Goal: Check status: Check status

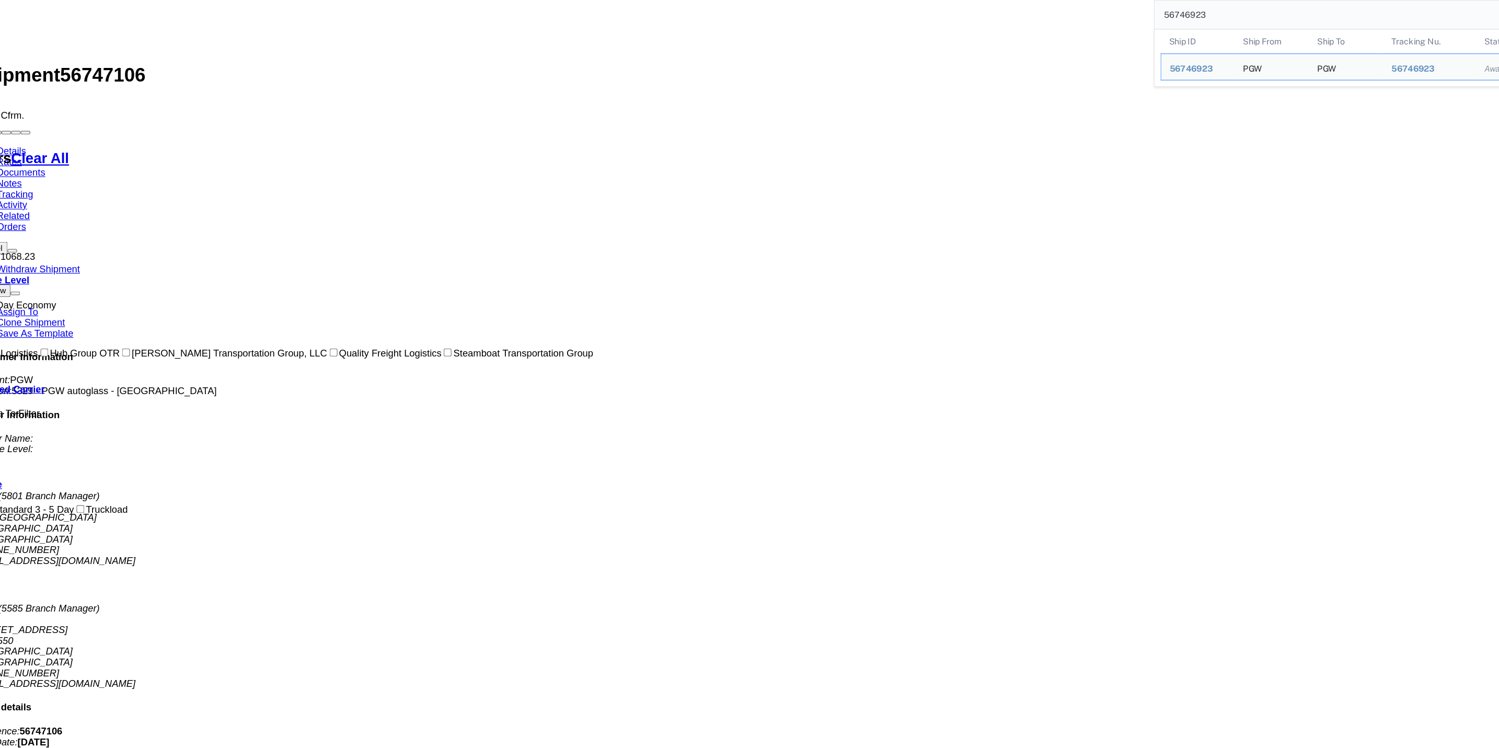
drag, startPoint x: 1142, startPoint y: 6, endPoint x: 1028, endPoint y: 10, distance: 113.5
click at [1028, 10] on div "56746923 Ship ID Ship From Ship To Tracking Nu. Status Ship ID 56746923 Ship Fr…" at bounding box center [724, 13] width 1345 height 26
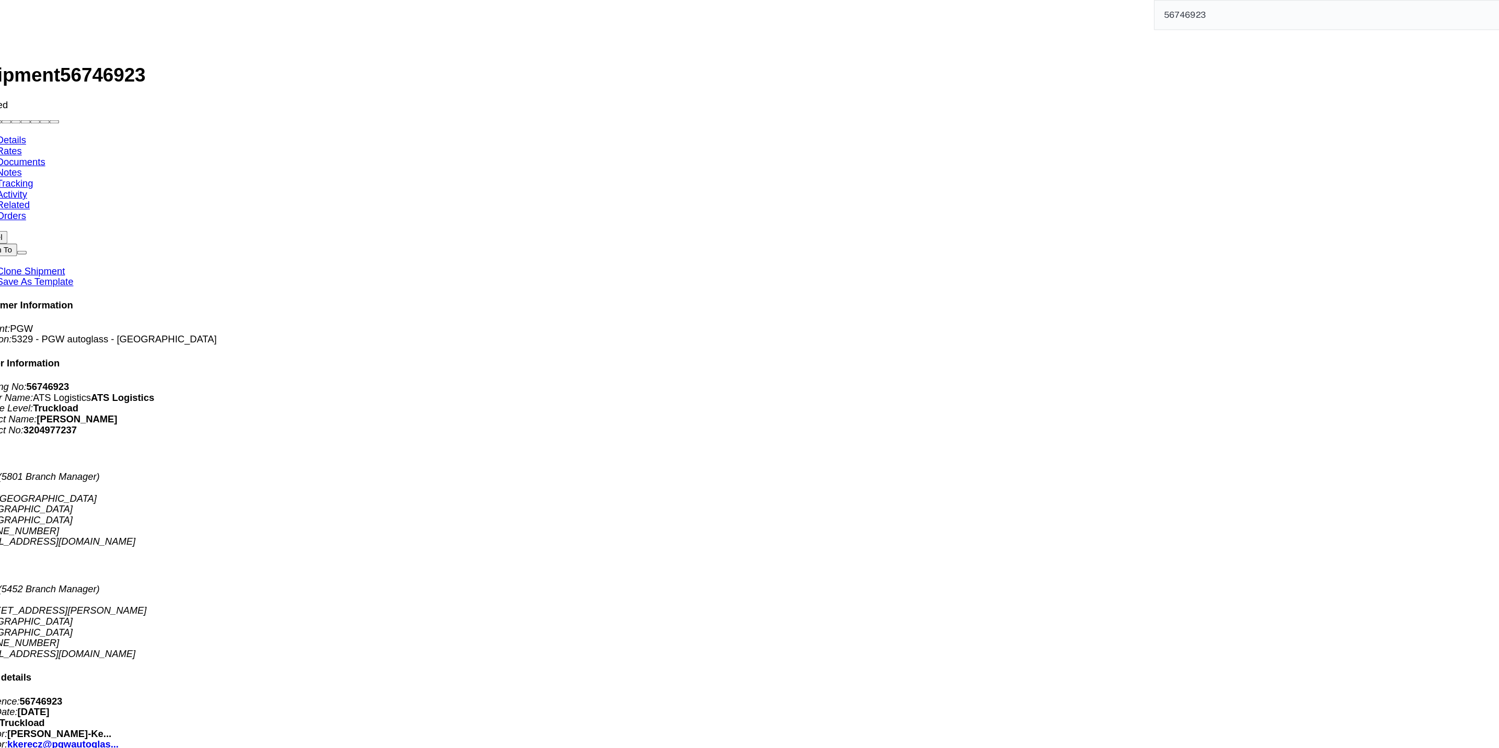
click link "Documents"
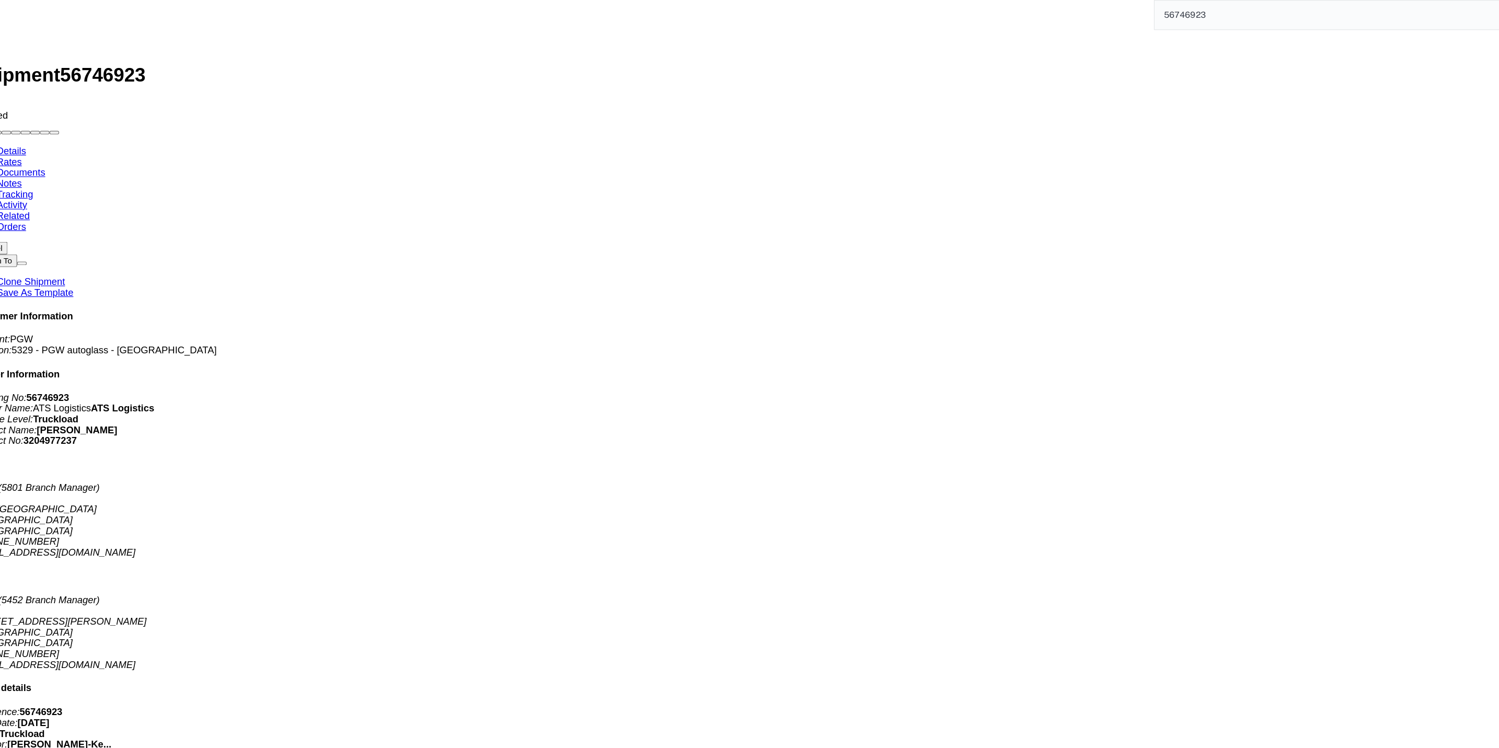
click at [7, 131] on link "Details" at bounding box center [6, 135] width 26 height 9
click div "Cancel Assign To Clone Shipment Save As Template Customer Information Account: …"
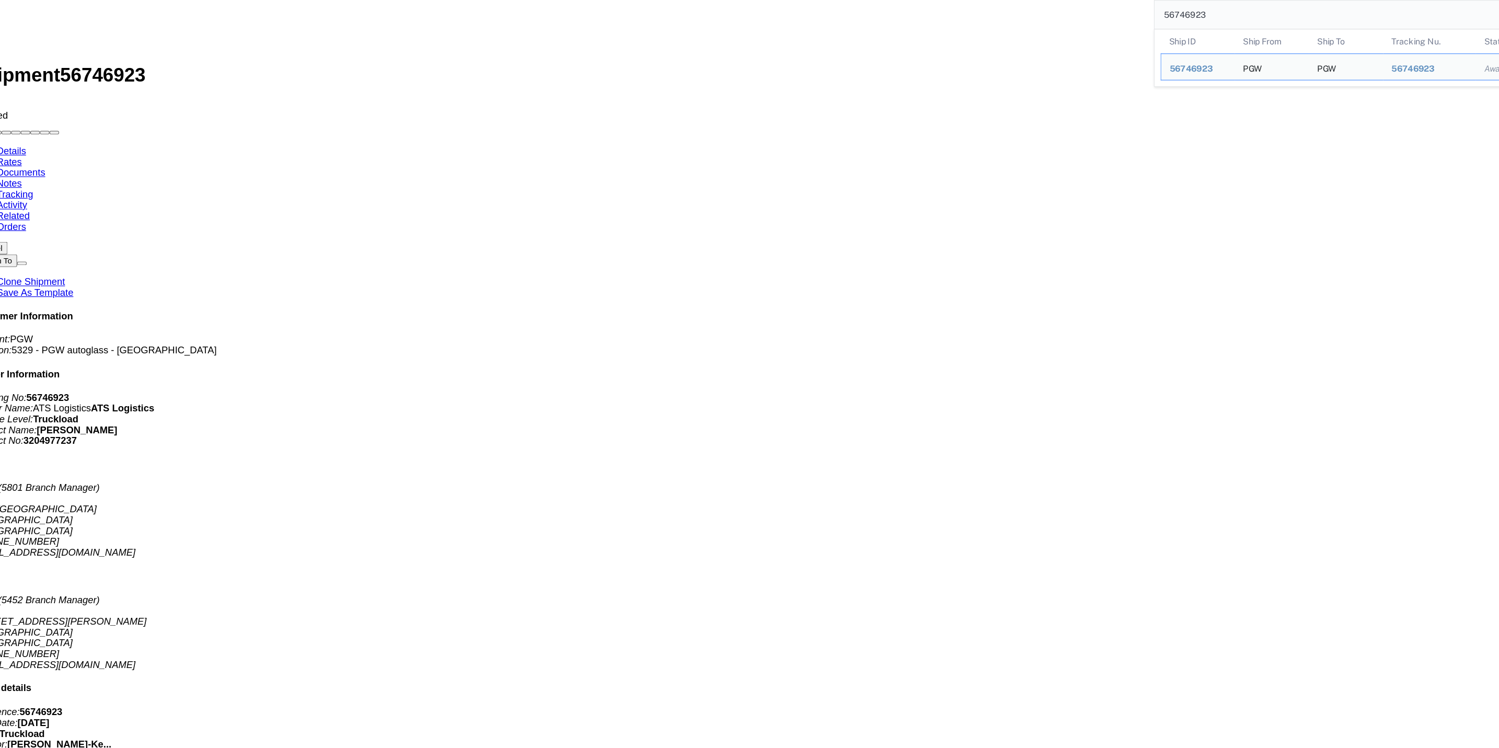
drag, startPoint x: 1084, startPoint y: 16, endPoint x: 1025, endPoint y: 12, distance: 58.7
click at [1025, 12] on div "56746923 Ship ID Ship From Ship To Tracking Nu. Status Ship ID 56746923 Ship Fr…" at bounding box center [724, 13] width 1345 height 26
paste input "7106"
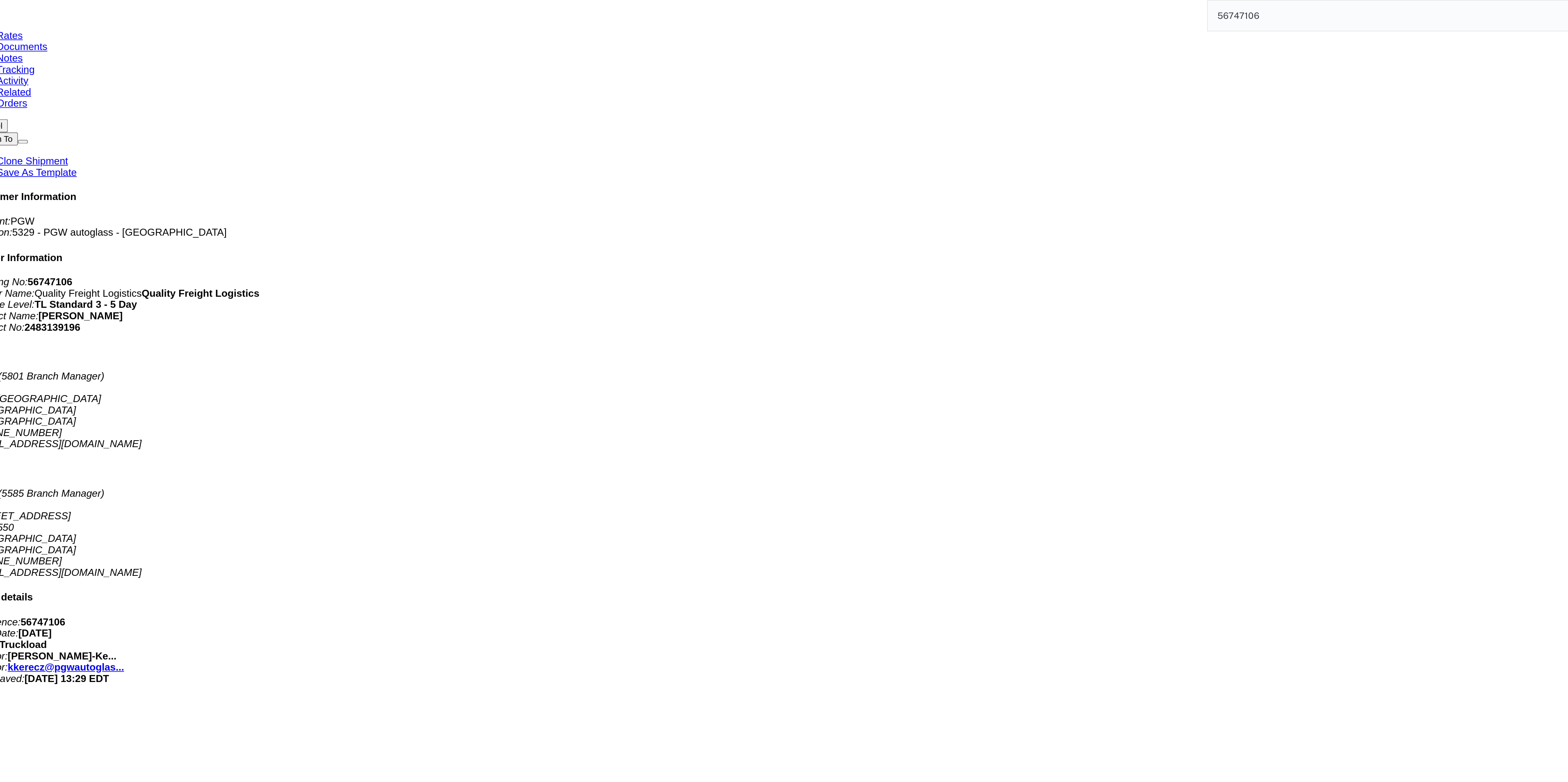
scroll to position [53, 0]
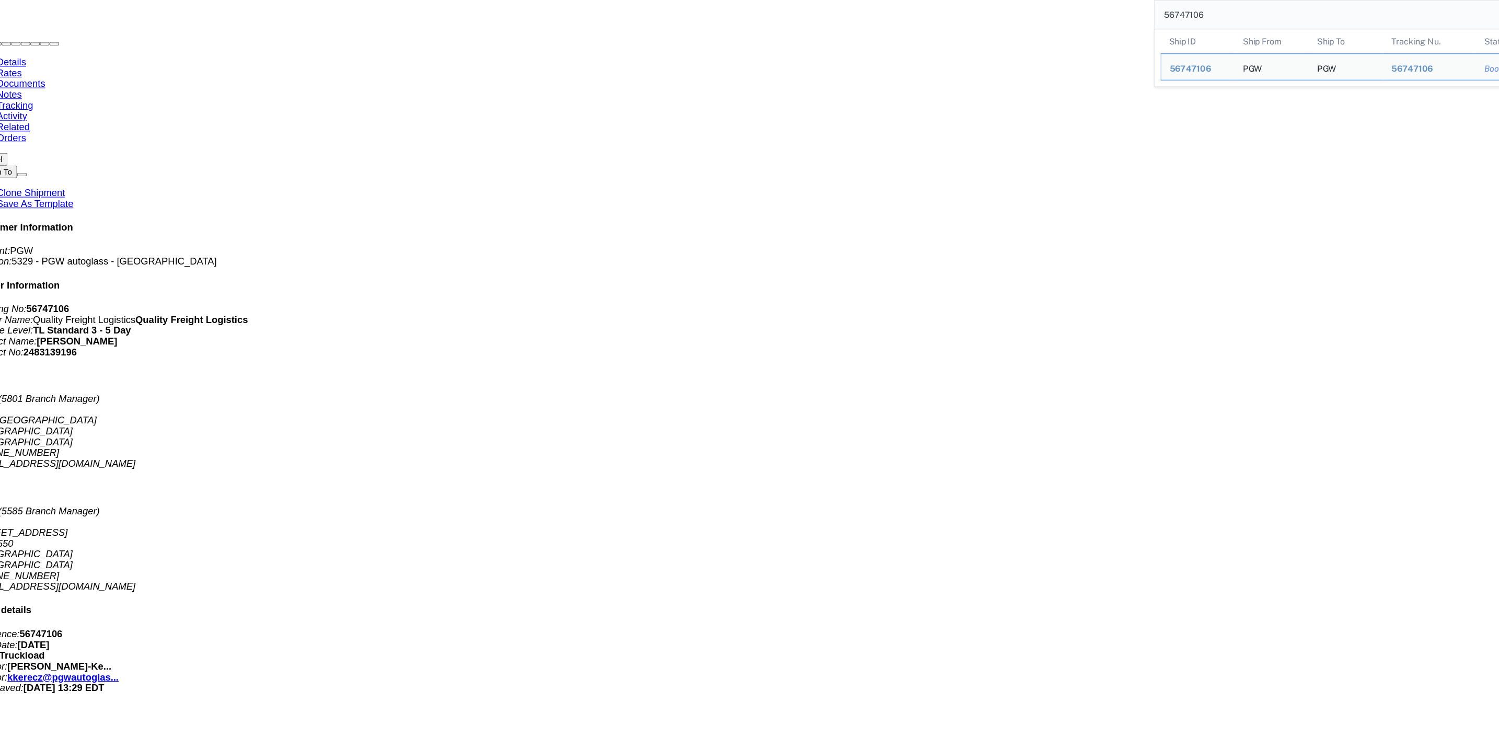
drag, startPoint x: 1093, startPoint y: 7, endPoint x: 1059, endPoint y: 17, distance: 35.3
click at [1026, 9] on div "56747106 Ship ID Ship From Ship To Tracking Nu. Status Ship ID 56747106 Ship Fr…" at bounding box center [724, 13] width 1345 height 26
paste input "6923"
type input "56746923"
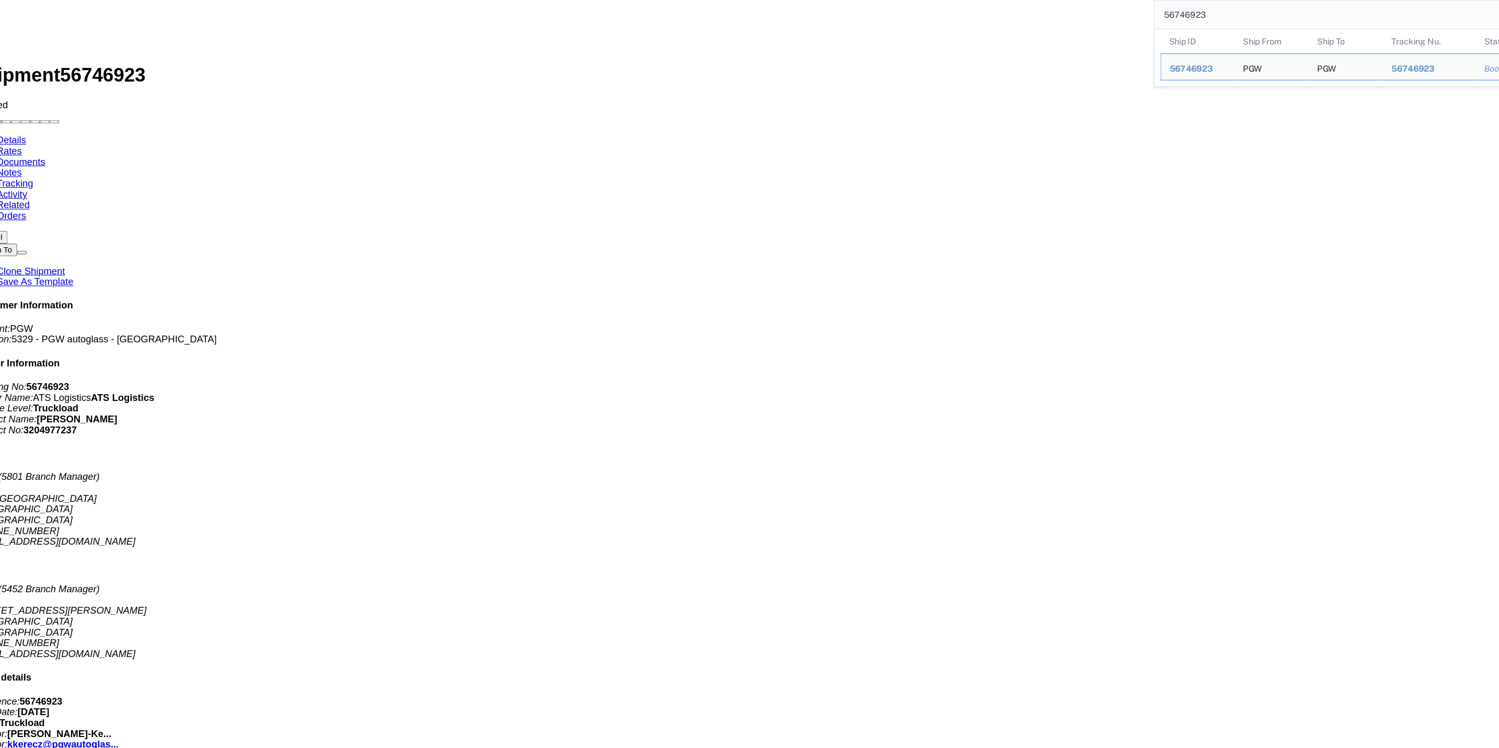
click h4 "Routing & Vehicle Information"
